Goal: Use online tool/utility

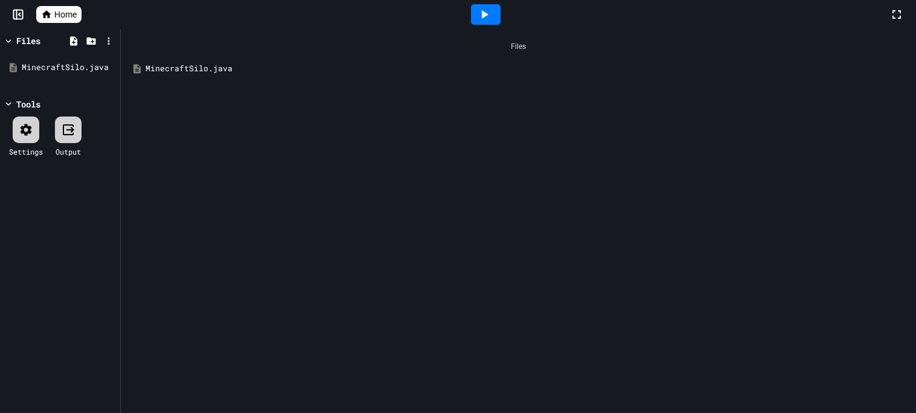
click at [222, 71] on div "MinecraftSilo.java" at bounding box center [526, 69] width 763 height 12
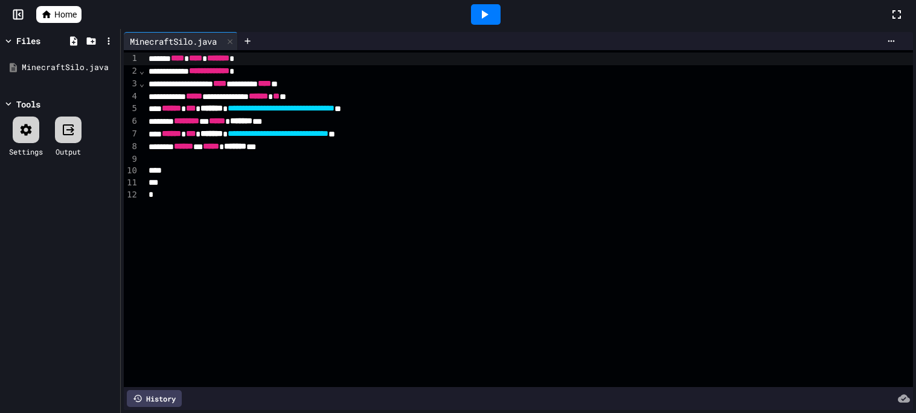
click at [337, 168] on div at bounding box center [529, 171] width 768 height 12
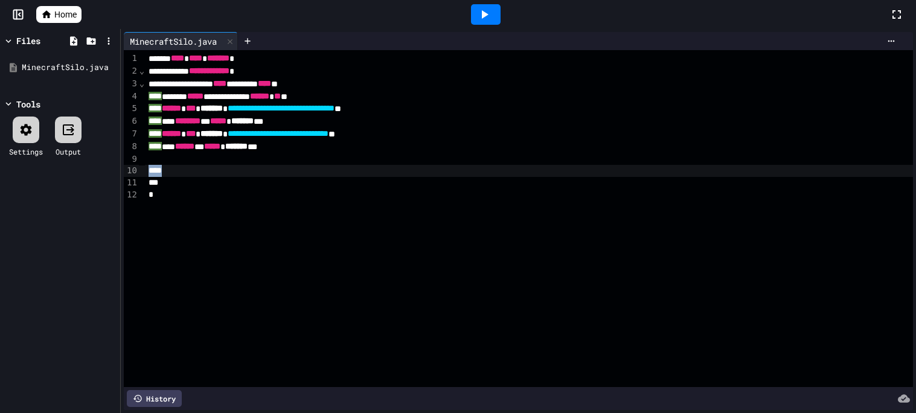
click at [337, 168] on div at bounding box center [529, 171] width 768 height 12
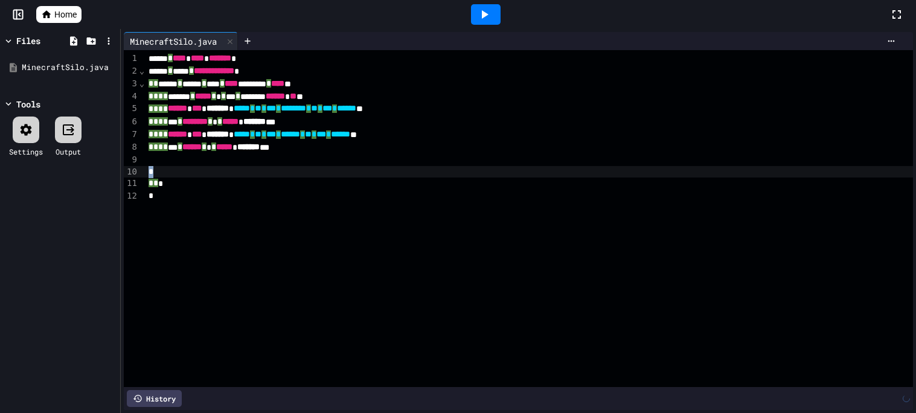
click at [337, 170] on div at bounding box center [529, 172] width 768 height 12
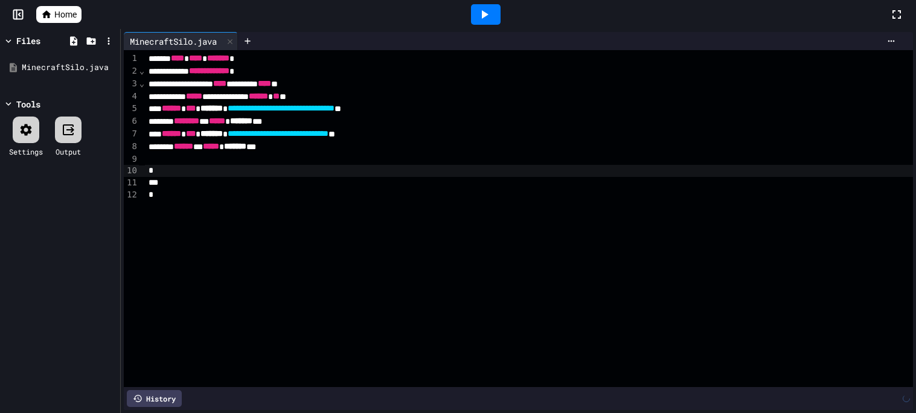
click at [275, 412] on div at bounding box center [458, 414] width 916 height 0
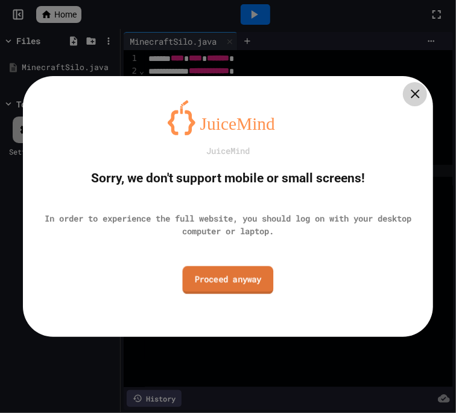
click at [246, 295] on div "JuiceMind Sorry, we don't support mobile or small screens! In order to experien…" at bounding box center [228, 206] width 411 height 261
click at [231, 283] on link "Proceed anyway" at bounding box center [228, 280] width 92 height 27
